Goal: Communication & Community: Participate in discussion

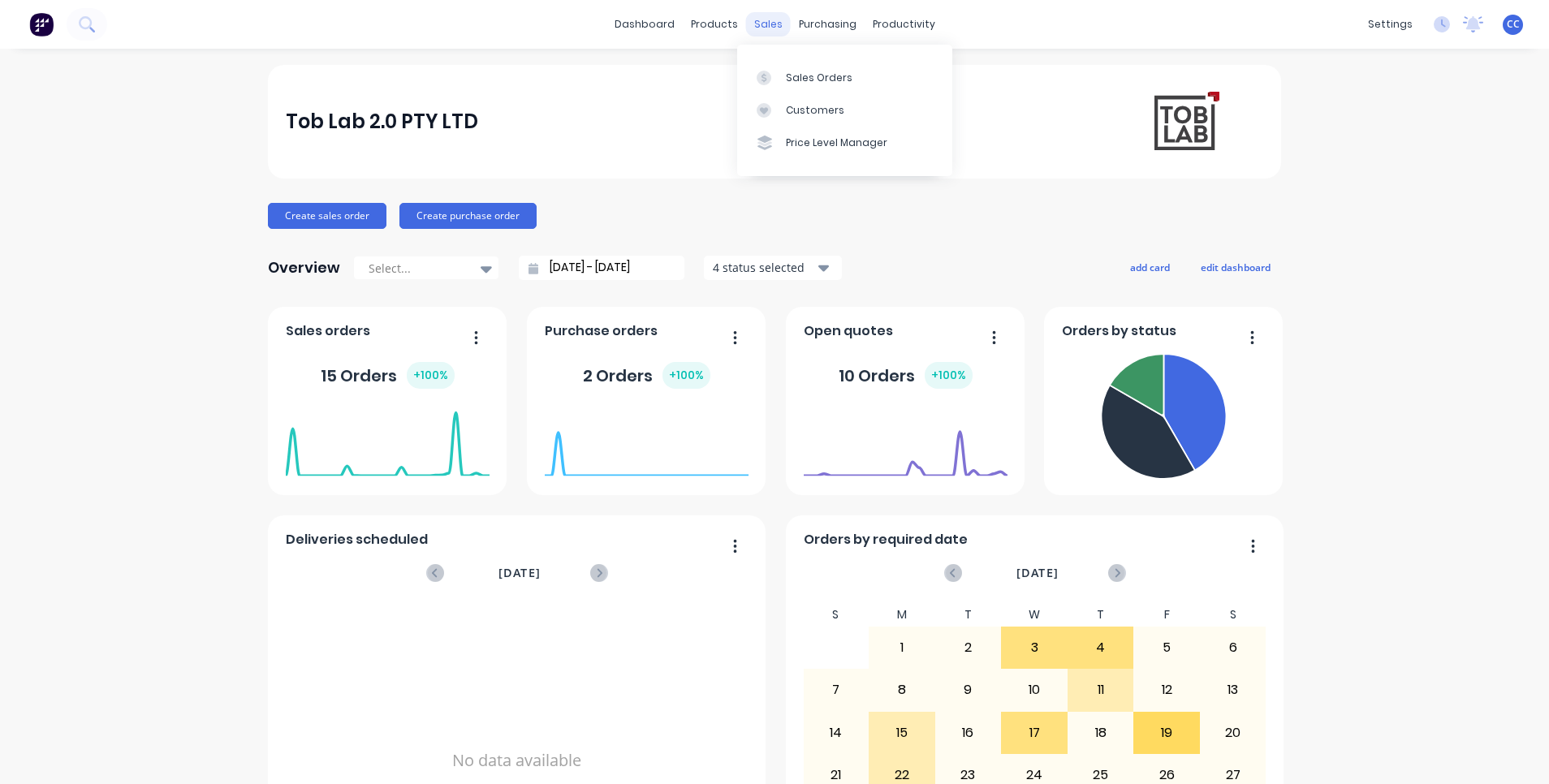
click at [752, 25] on div "sales" at bounding box center [768, 24] width 44 height 24
click at [827, 79] on div "Sales Orders" at bounding box center [819, 77] width 67 height 14
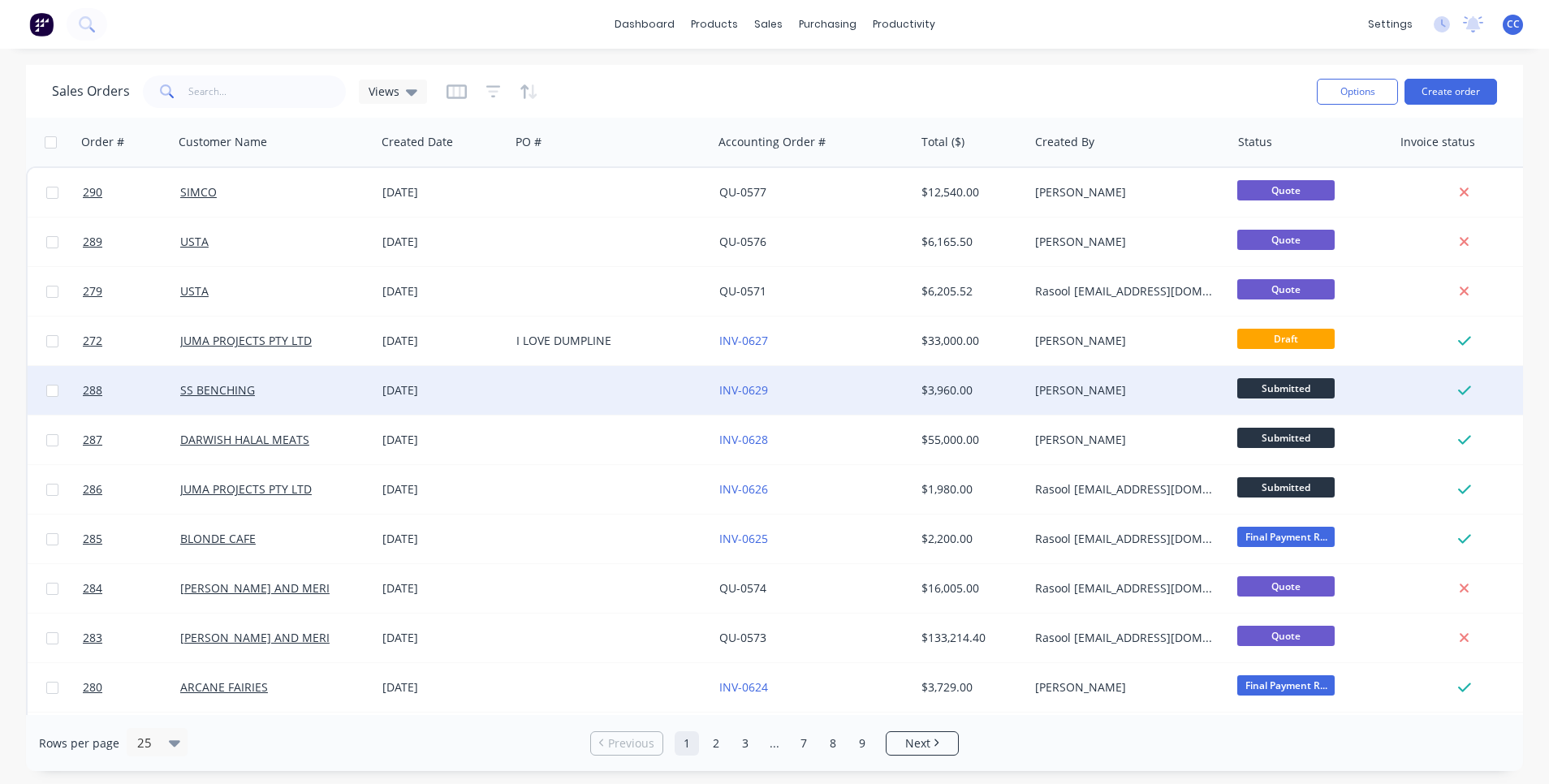
click at [645, 388] on div at bounding box center [610, 390] width 202 height 49
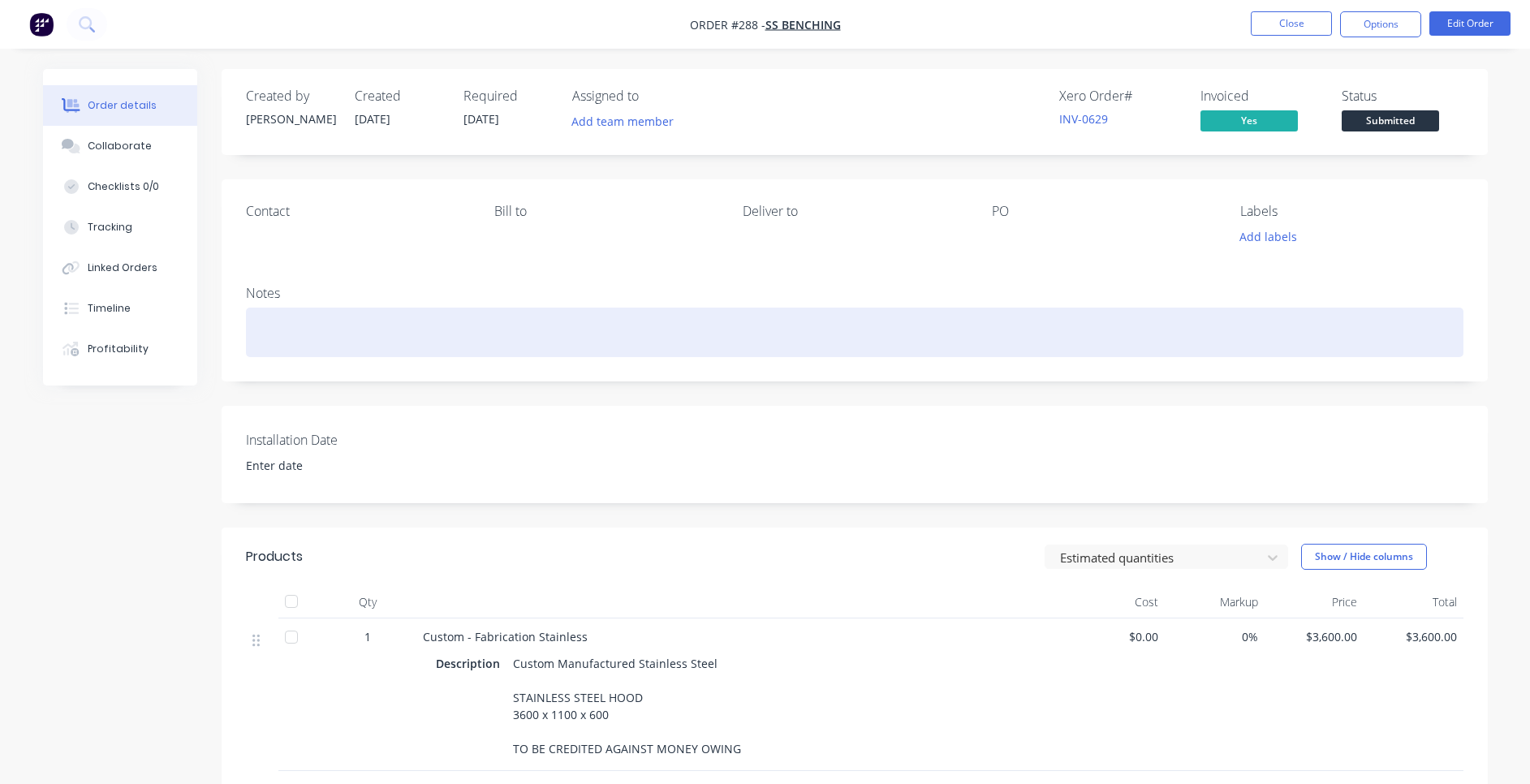
scroll to position [276, 0]
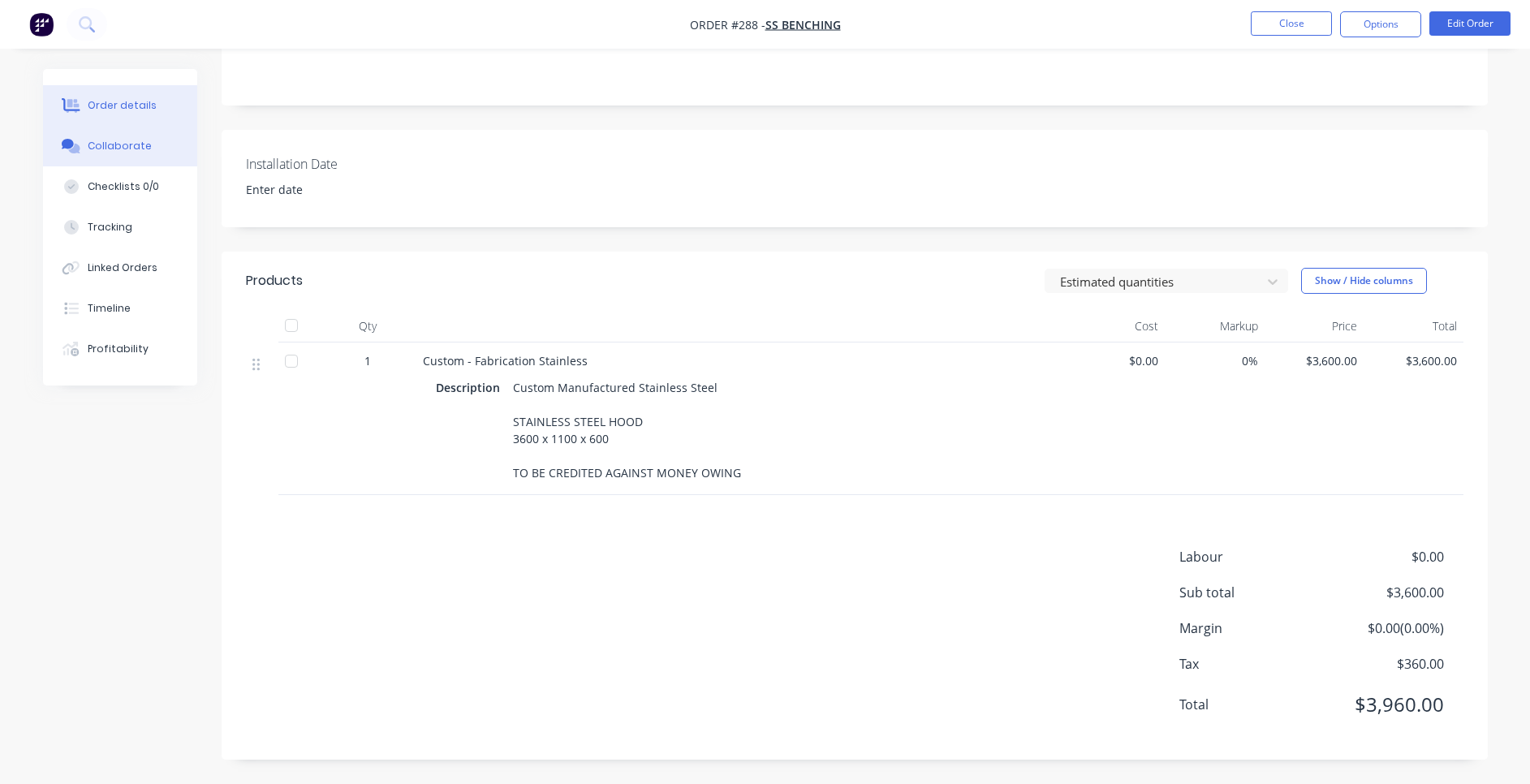
click at [120, 150] on div "Collaborate" at bounding box center [120, 146] width 64 height 14
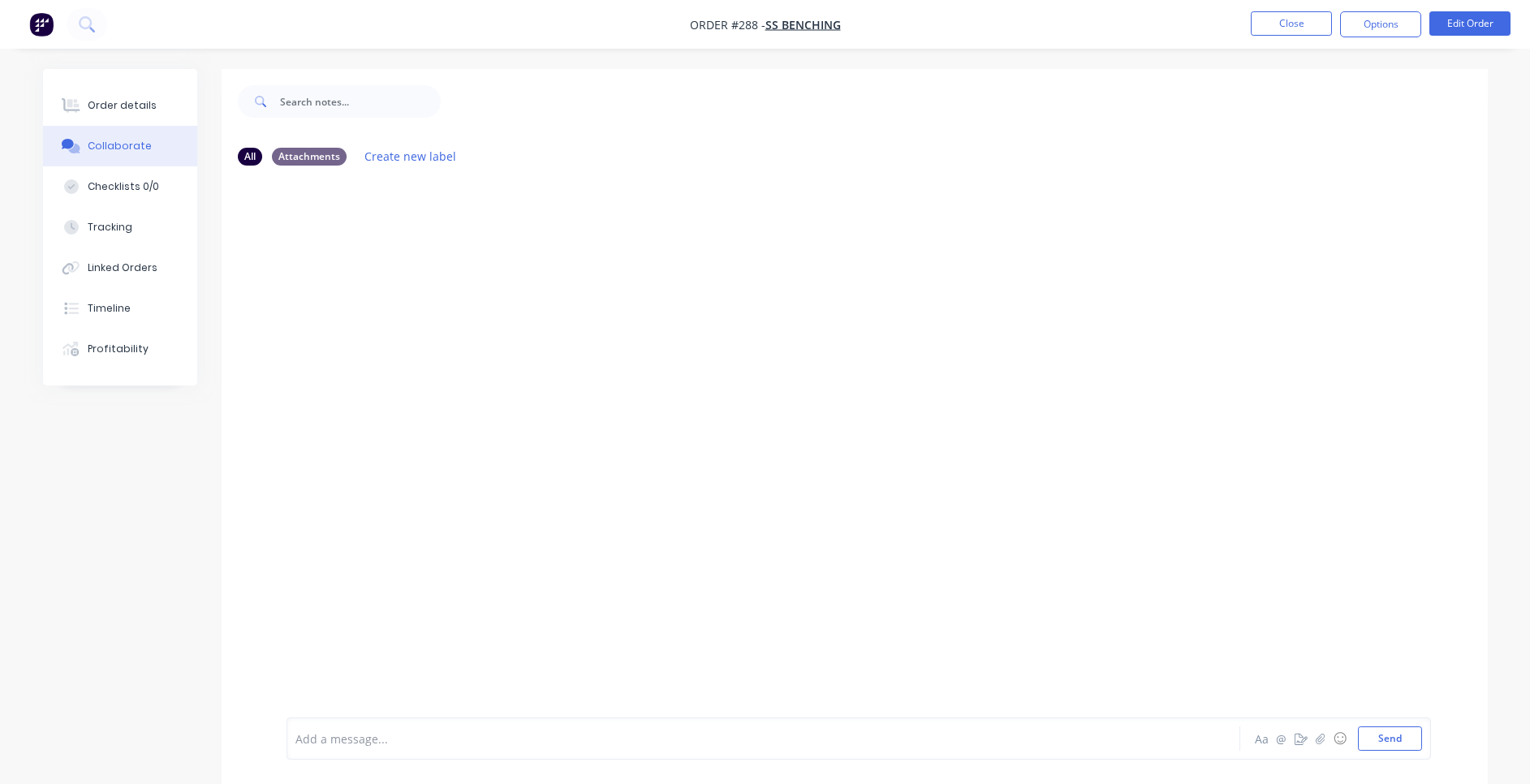
click at [529, 728] on div "Add a message..." at bounding box center [717, 738] width 845 height 24
click at [666, 509] on div "CC You - 11:26pm [DATE] To be credited in SS Benching bills Labels Edit Delete" at bounding box center [854, 448] width 1266 height 539
